Goal: Task Accomplishment & Management: Use online tool/utility

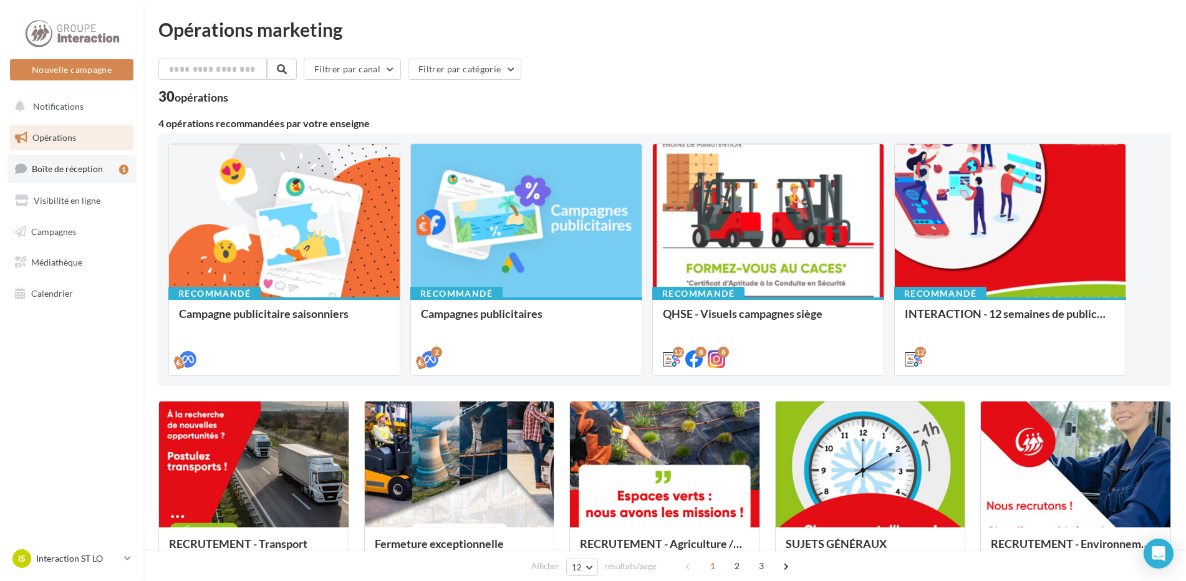
click at [79, 170] on span "Boîte de réception" at bounding box center [67, 168] width 71 height 11
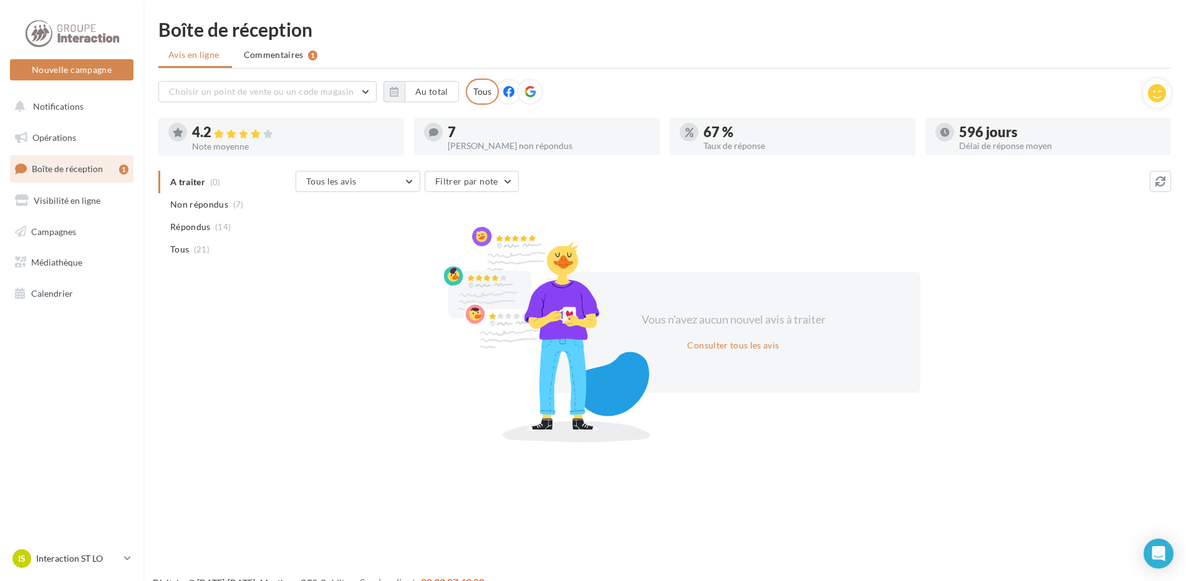
click at [258, 57] on span "Commentaires" at bounding box center [274, 55] width 60 height 12
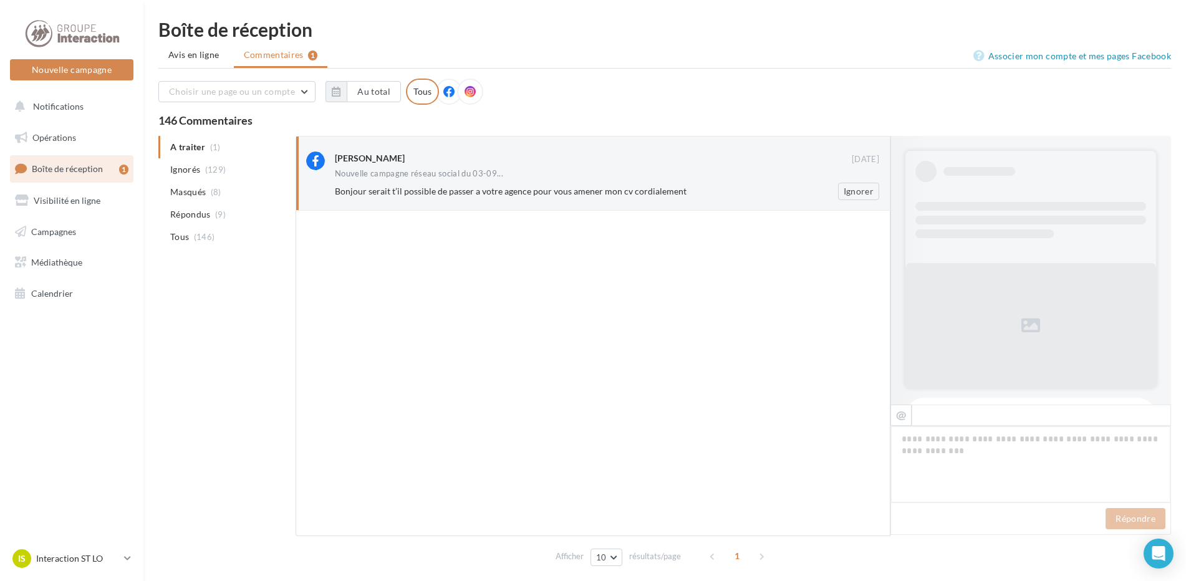
scroll to position [488, 0]
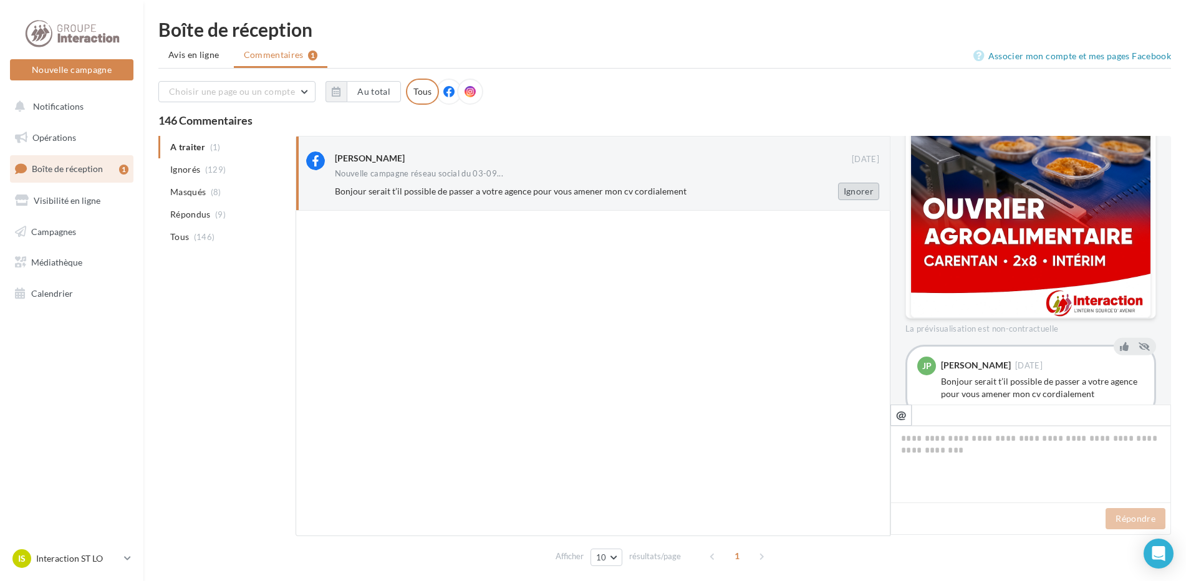
click at [850, 188] on button "Ignorer" at bounding box center [858, 191] width 41 height 17
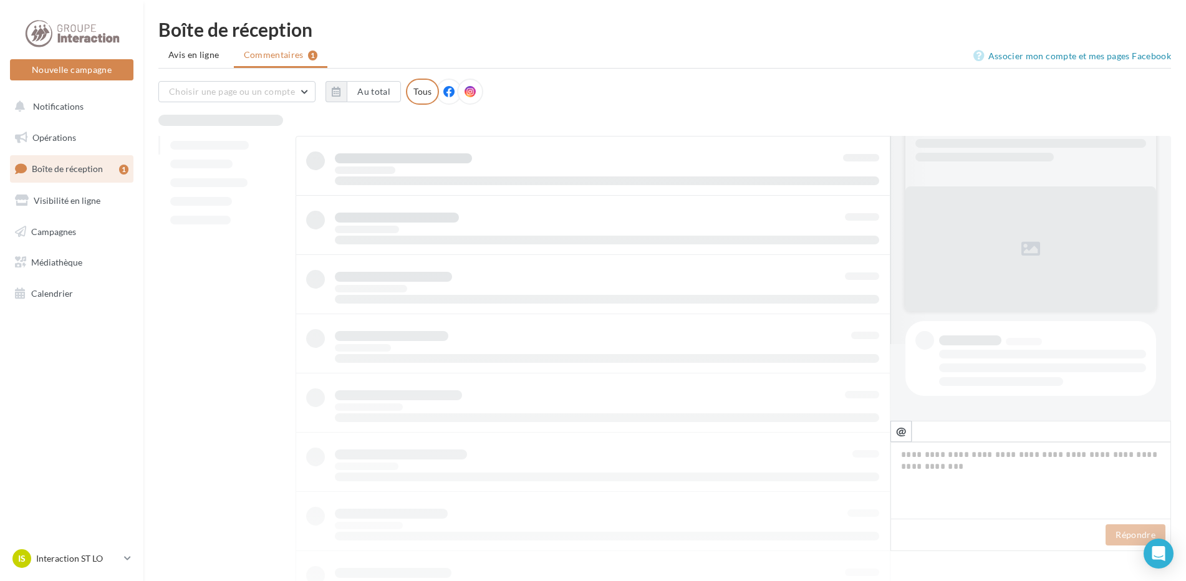
scroll to position [77, 0]
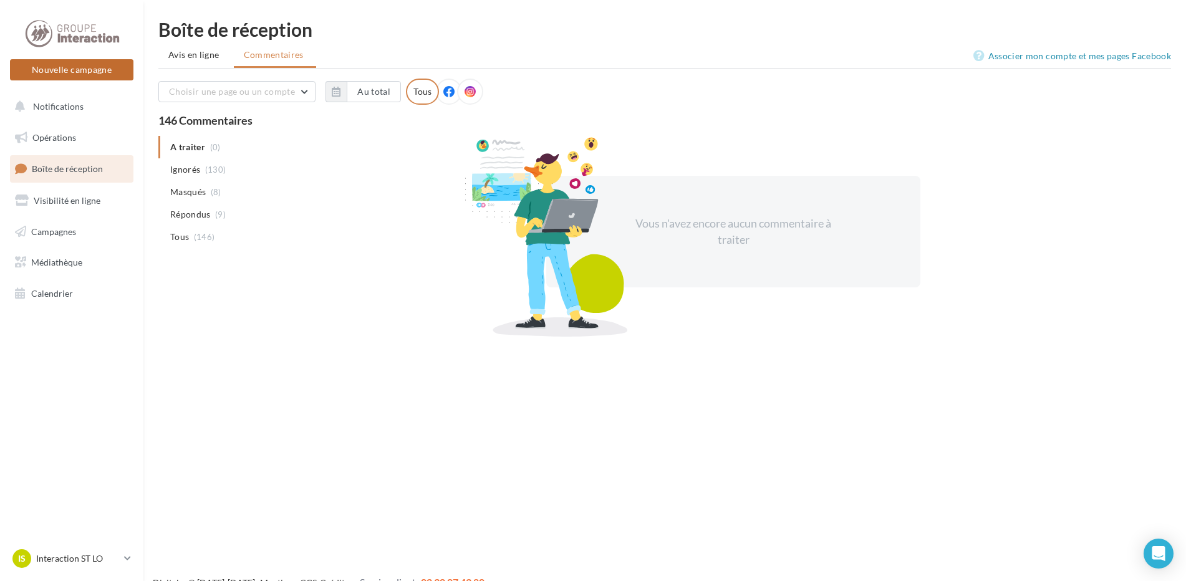
click at [81, 69] on button "Nouvelle campagne" at bounding box center [71, 69] width 123 height 21
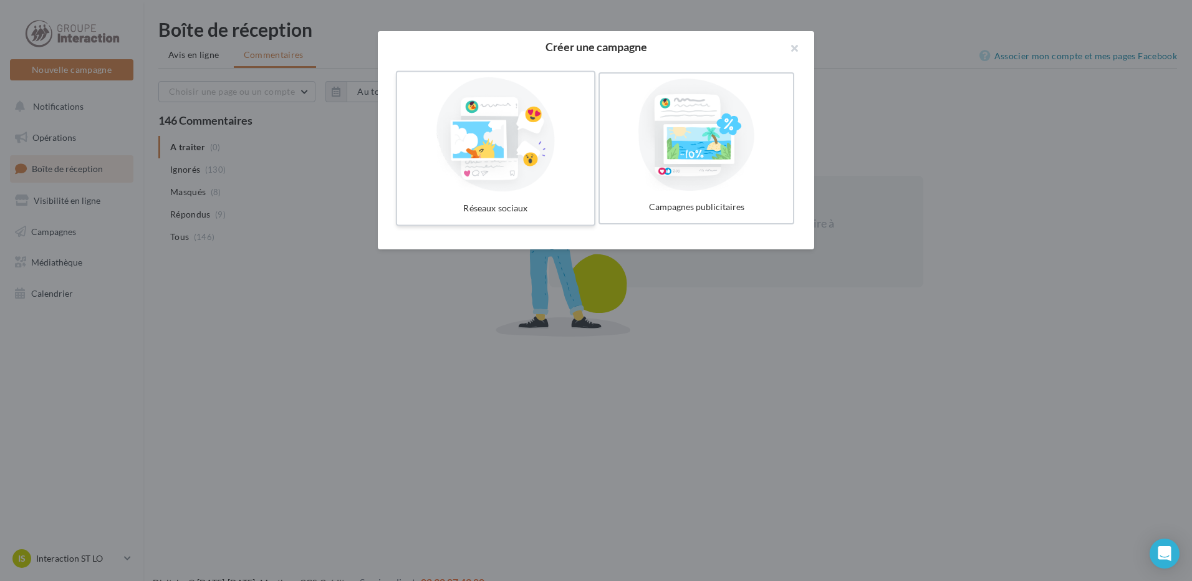
click at [531, 143] on div at bounding box center [495, 134] width 187 height 115
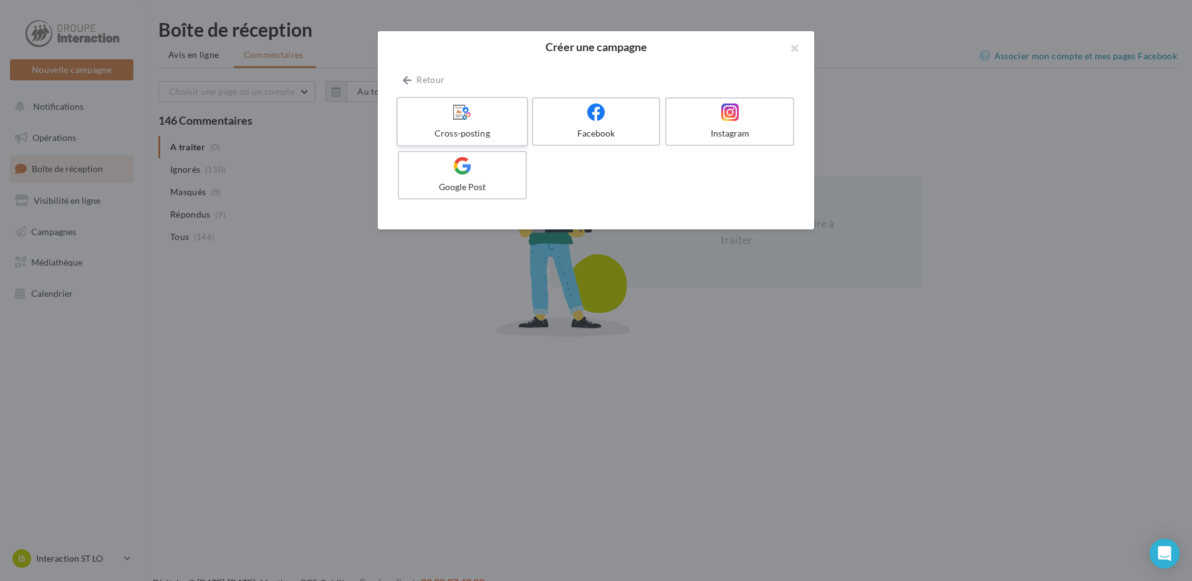
click at [486, 129] on div "Cross-posting" at bounding box center [462, 133] width 118 height 12
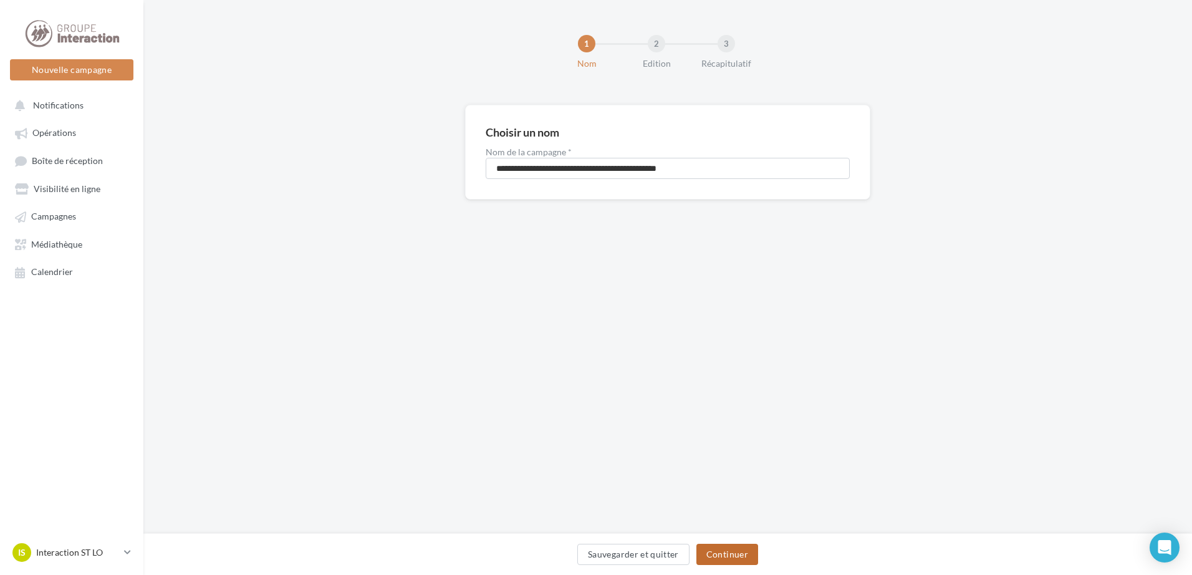
click at [733, 557] on button "Continuer" at bounding box center [727, 554] width 62 height 21
